Goal: Complete application form

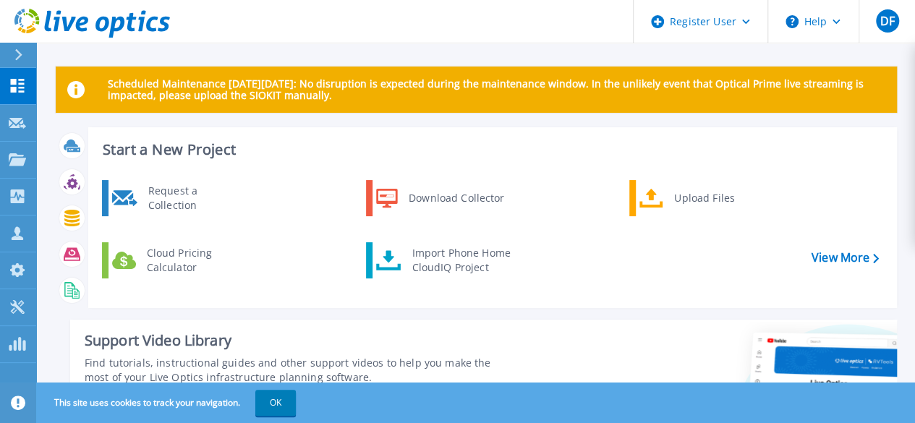
click at [473, 50] on div "Scheduled Maintenance [DATE][DATE]: No disruption is expected during the mainte…" at bounding box center [475, 363] width 878 height 726
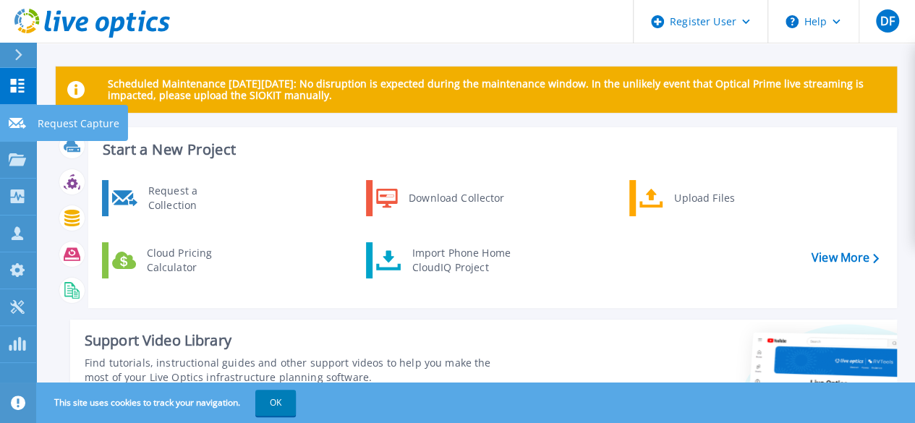
click at [15, 117] on div at bounding box center [17, 122] width 17 height 13
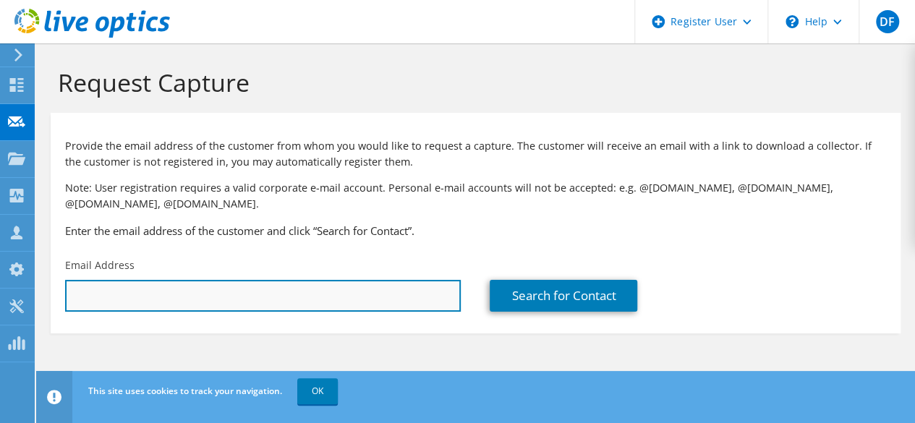
click at [369, 299] on input "text" at bounding box center [262, 296] width 395 height 32
click at [364, 305] on input "text" at bounding box center [262, 296] width 395 height 32
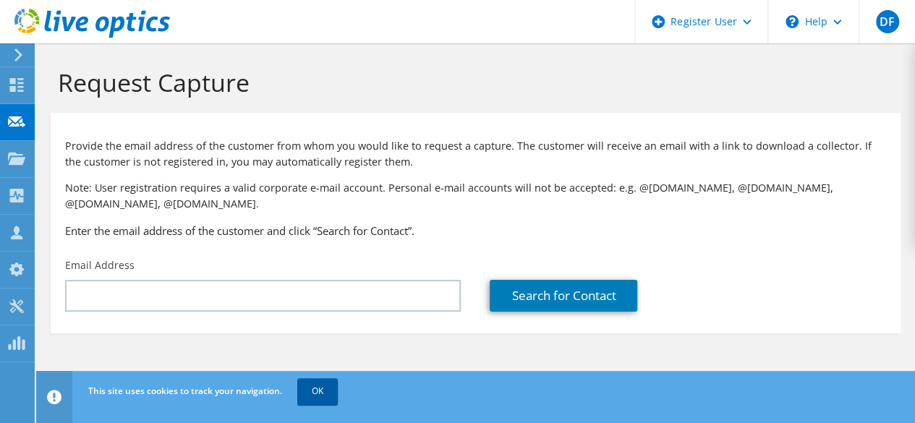
click at [322, 389] on link "OK" at bounding box center [317, 391] width 40 height 26
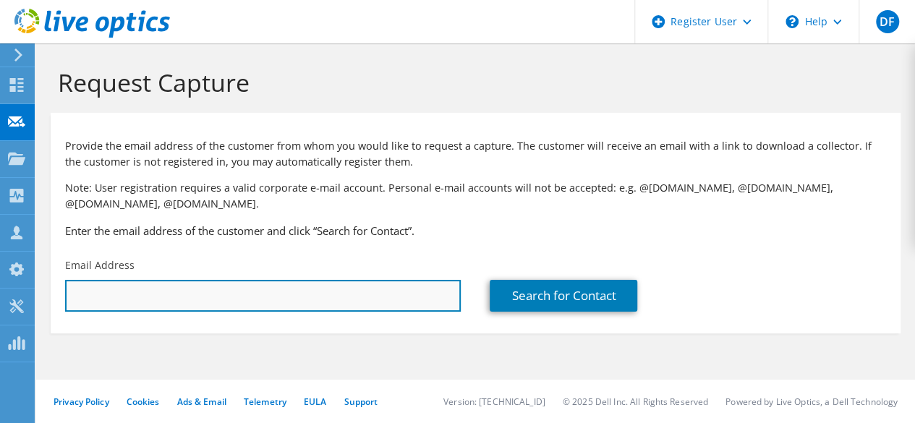
click at [356, 306] on input "text" at bounding box center [262, 296] width 395 height 32
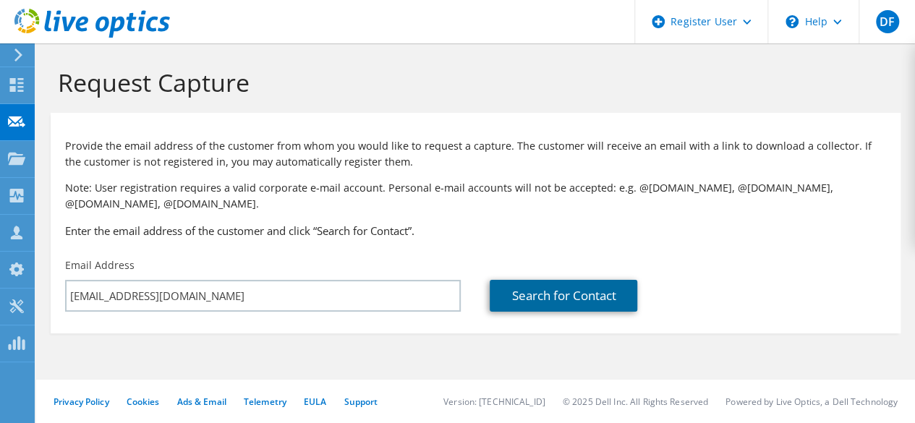
click at [516, 303] on link "Search for Contact" at bounding box center [562, 296] width 147 height 32
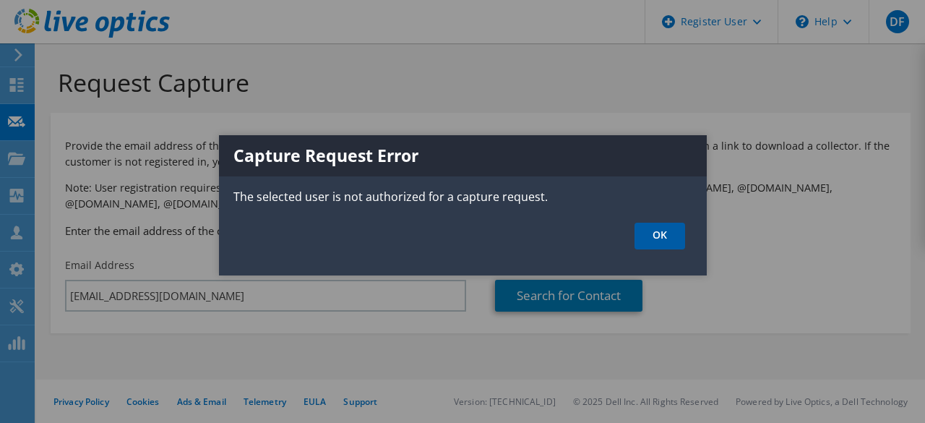
click at [646, 237] on link "OK" at bounding box center [660, 236] width 51 height 27
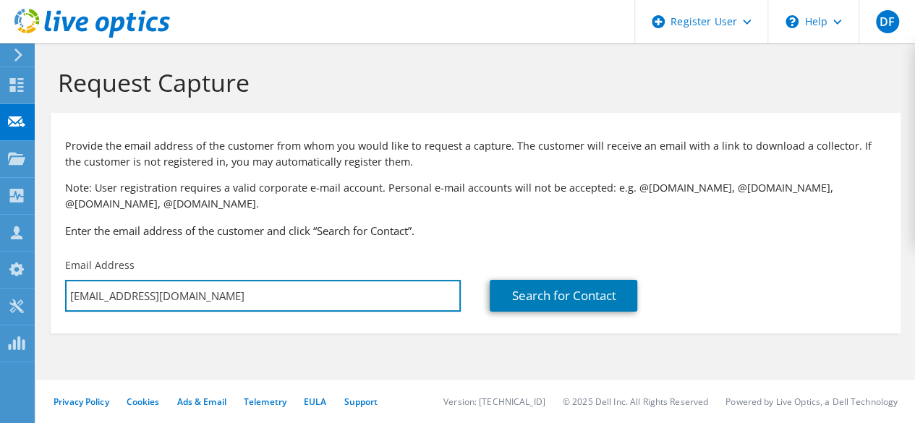
drag, startPoint x: 218, startPoint y: 299, endPoint x: 48, endPoint y: 254, distance: 176.6
click at [48, 254] on section "Request Capture Provide the email address of the customer from whom you would l…" at bounding box center [475, 224] width 878 height 362
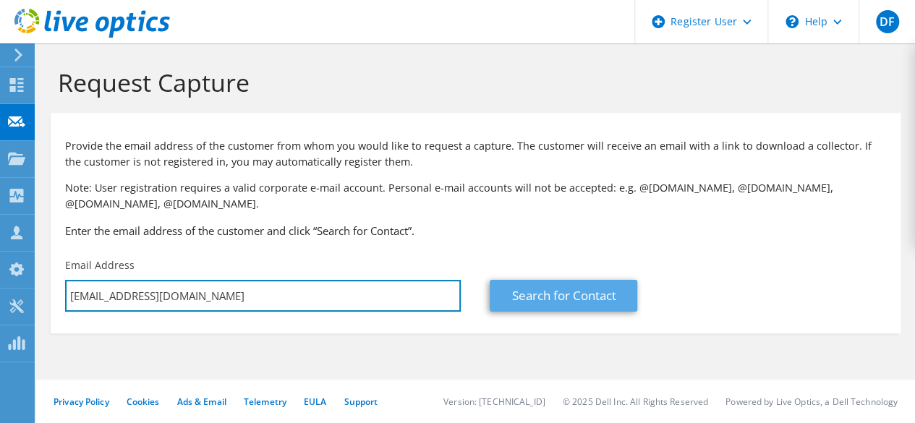
type input "Dolapofp@gmail.com"
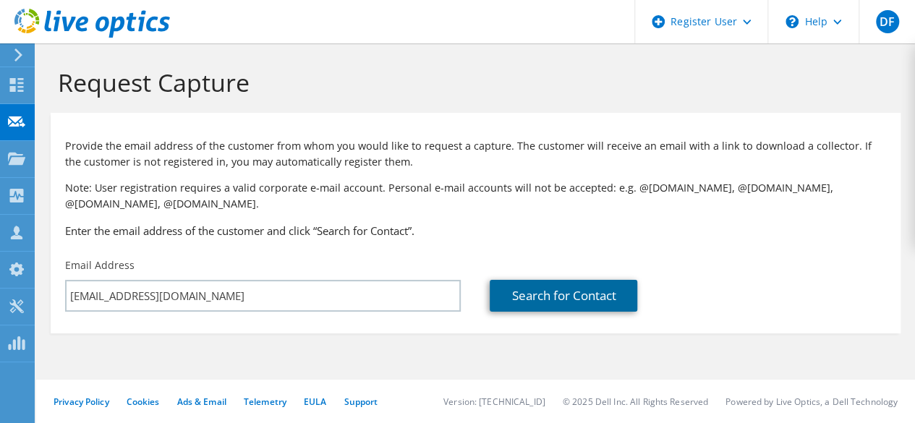
click at [539, 297] on link "Search for Contact" at bounding box center [562, 296] width 147 height 32
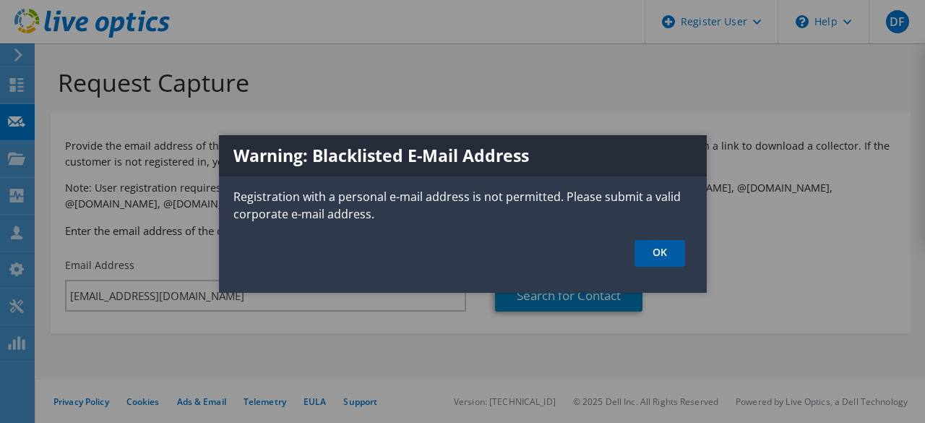
click at [642, 258] on link "OK" at bounding box center [660, 253] width 51 height 27
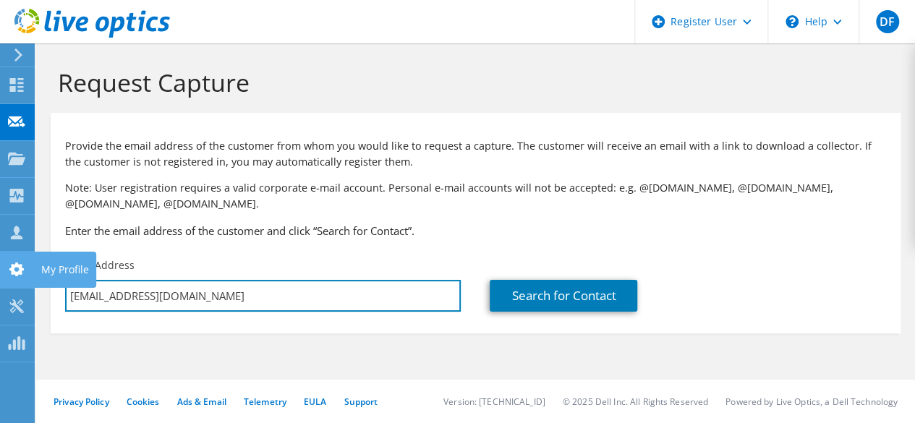
drag, startPoint x: 194, startPoint y: 300, endPoint x: 1, endPoint y: 257, distance: 197.8
click at [1, 257] on div "DF Dell User Dolapo Faluyi Dolapo.Faluyi@dell.com Dell My Profile Log Out \n He…" at bounding box center [457, 211] width 915 height 423
click at [207, 309] on input "Dolapofp@gmail.com" at bounding box center [262, 296] width 395 height 32
drag, startPoint x: 207, startPoint y: 306, endPoint x: 68, endPoint y: 291, distance: 139.6
click at [68, 291] on input "Dolapofp@gmail.com" at bounding box center [262, 296] width 395 height 32
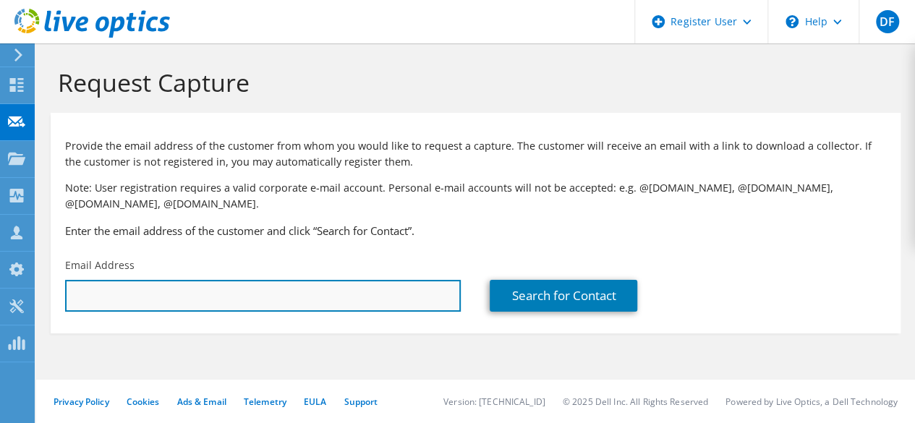
click at [207, 288] on input "text" at bounding box center [262, 296] width 395 height 32
paste input "A.Conteh@actionagainsthunger.org.uk"
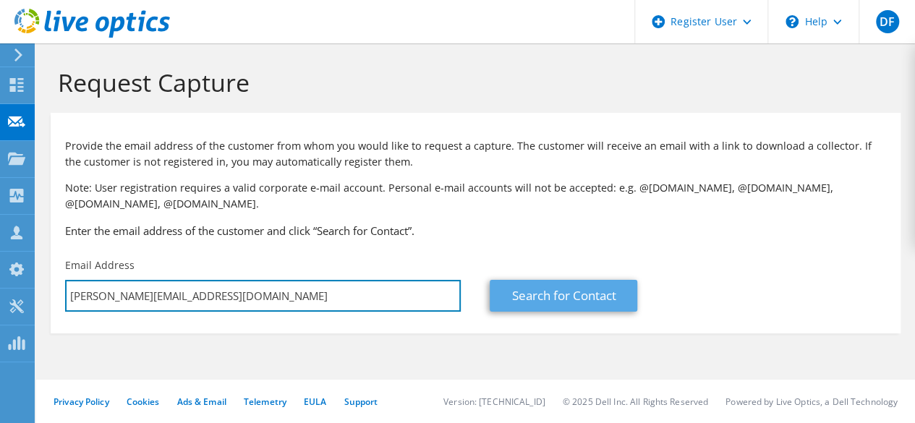
type input "A.Conteh@actionagainsthunger.org.uk"
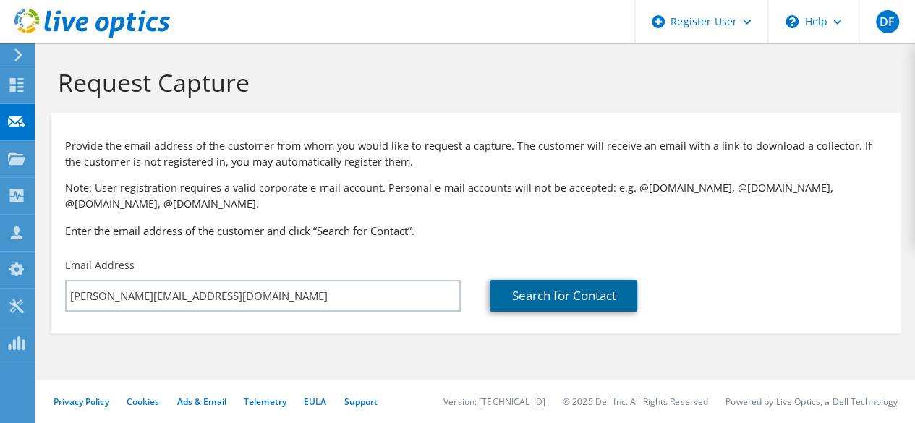
click at [599, 296] on link "Search for Contact" at bounding box center [562, 296] width 147 height 32
type input "Action Against Hunger UK"
type input "Allieu"
type input "Badah Conteh"
type input "United Kingdom"
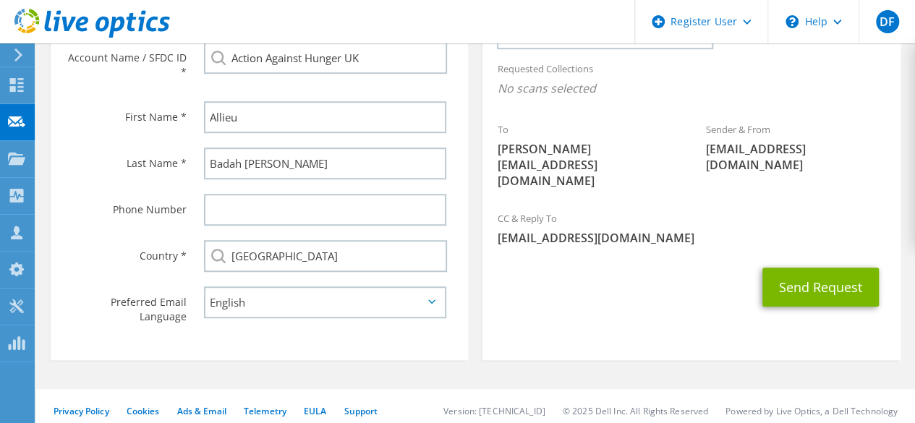
scroll to position [474, 0]
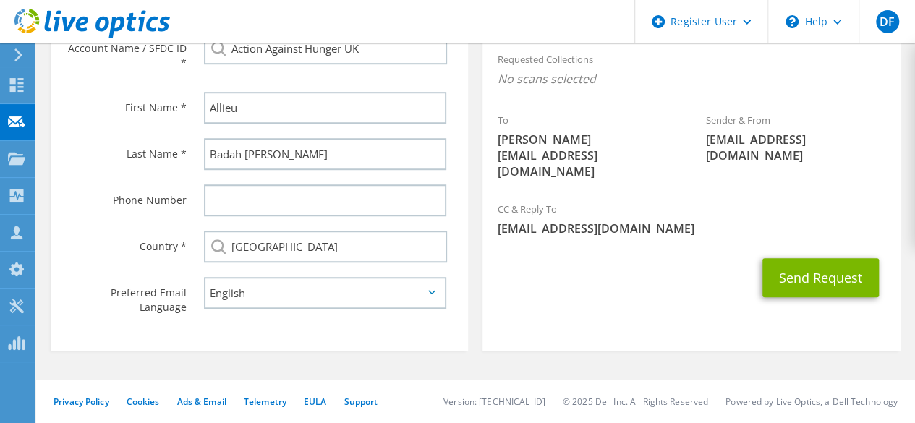
click at [749, 119] on div "Sender & From liveoptics@liveoptics.com" at bounding box center [795, 138] width 209 height 66
click at [752, 134] on span "liveoptics@liveoptics.com" at bounding box center [796, 148] width 180 height 32
click at [795, 137] on span "liveoptics@liveoptics.com" at bounding box center [796, 148] width 180 height 32
click at [836, 134] on span "liveoptics@liveoptics.com" at bounding box center [796, 148] width 180 height 32
click at [849, 137] on span "liveoptics@liveoptics.com" at bounding box center [796, 148] width 180 height 32
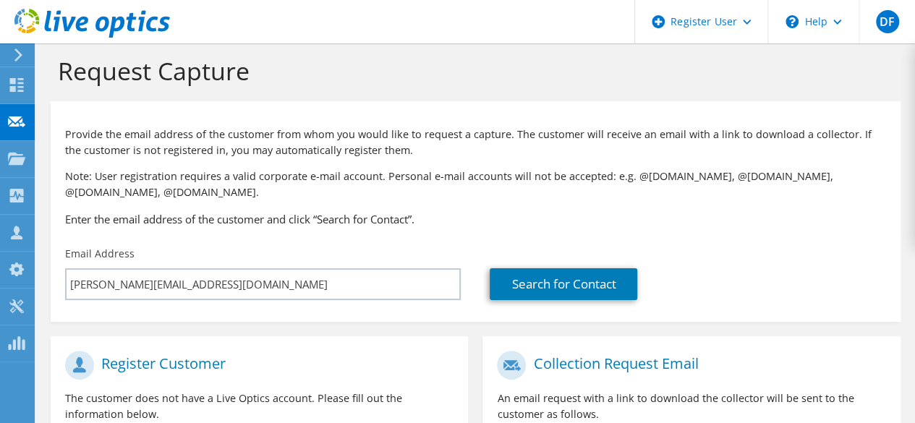
scroll to position [0, 0]
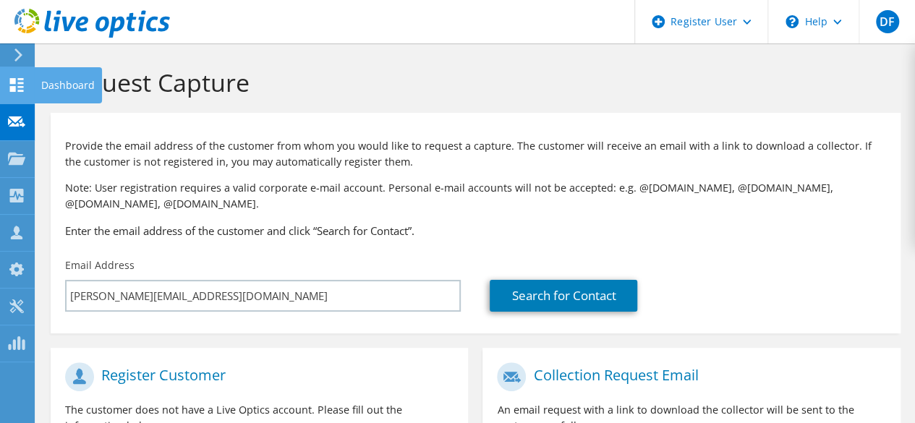
click at [20, 85] on icon at bounding box center [16, 85] width 17 height 14
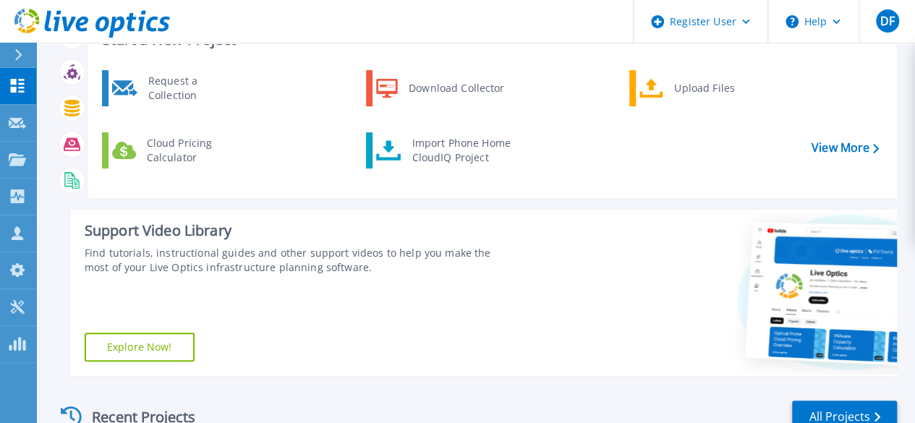
scroll to position [346, 0]
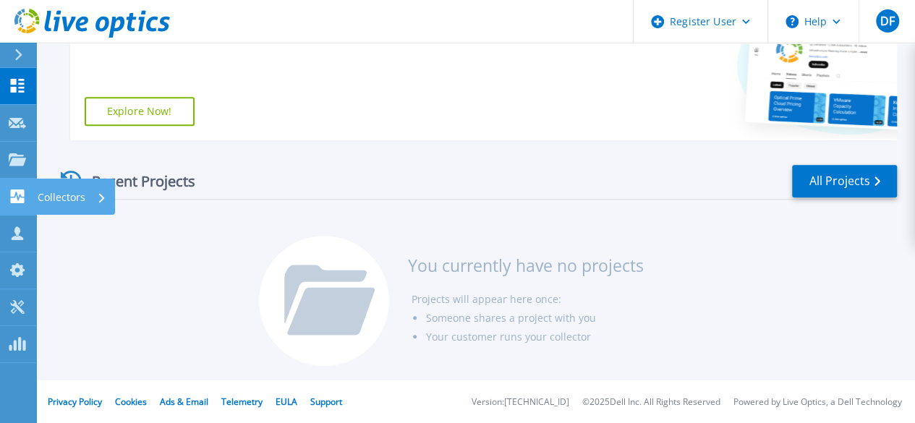
click at [19, 205] on link "Collectors Collectors" at bounding box center [18, 197] width 36 height 37
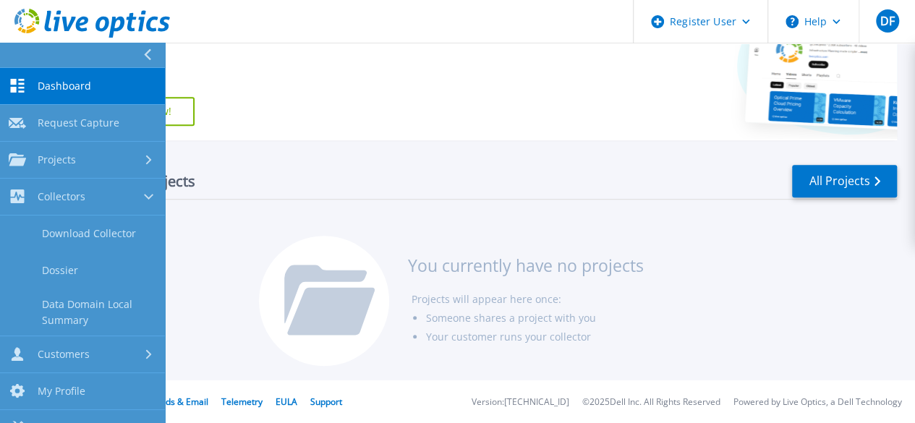
click at [143, 51] on div at bounding box center [153, 55] width 23 height 25
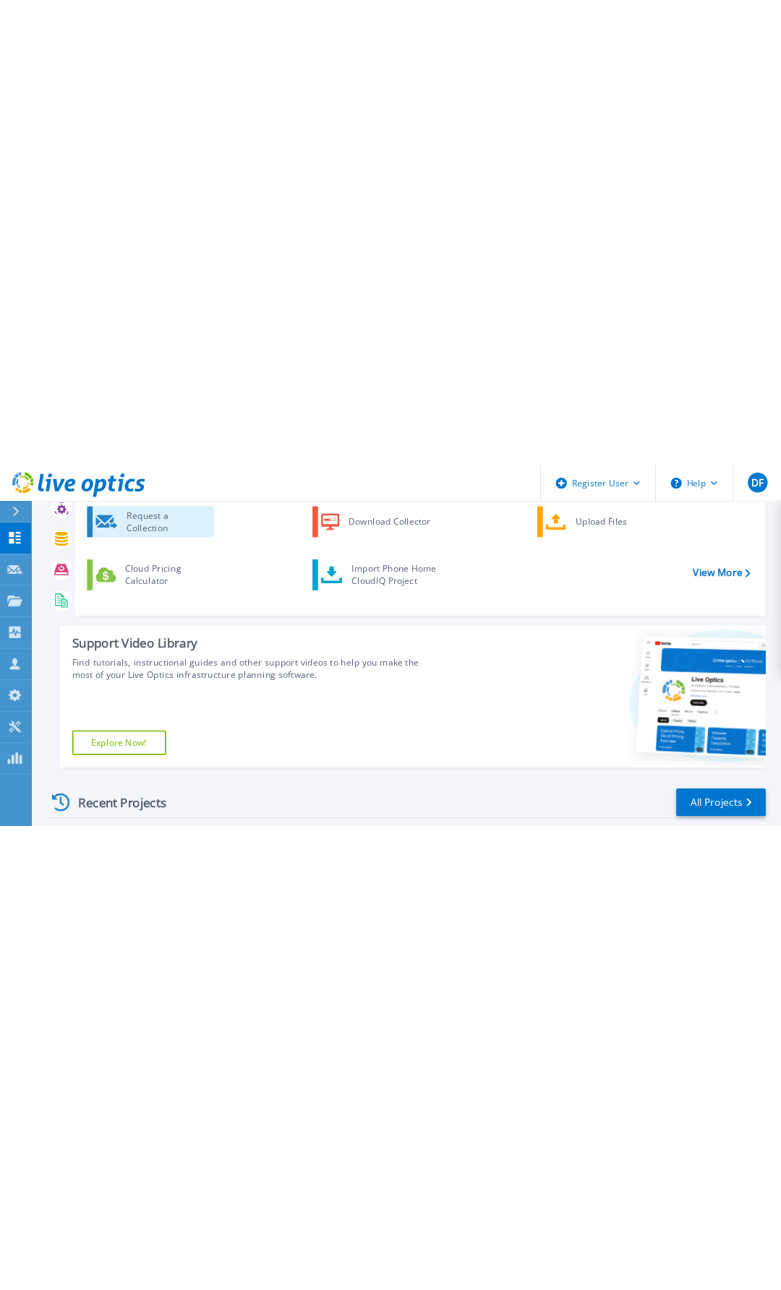
scroll to position [0, 0]
